Goal: Transaction & Acquisition: Book appointment/travel/reservation

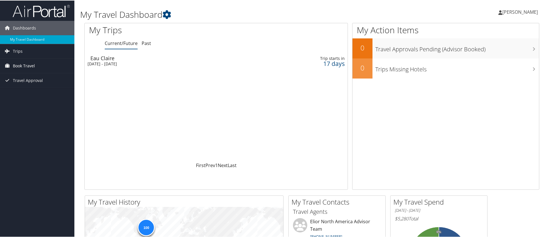
click at [25, 63] on span "Book Travel" at bounding box center [24, 65] width 22 height 14
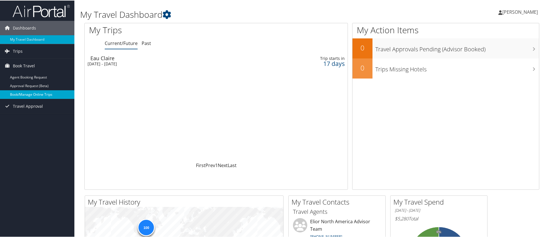
click at [26, 94] on link "Book/Manage Online Trips" at bounding box center [37, 94] width 74 height 9
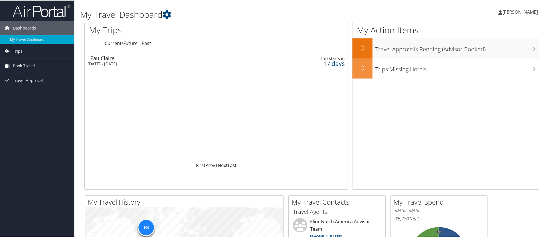
click at [34, 64] on span "Book Travel" at bounding box center [24, 65] width 22 height 14
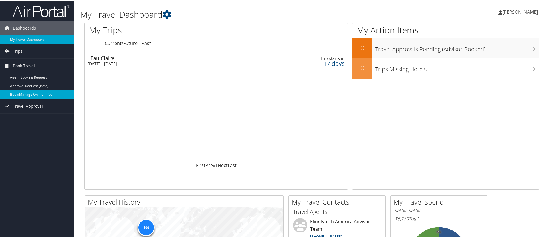
click at [31, 90] on link "Book/Manage Online Trips" at bounding box center [37, 94] width 74 height 9
